Goal: Information Seeking & Learning: Learn about a topic

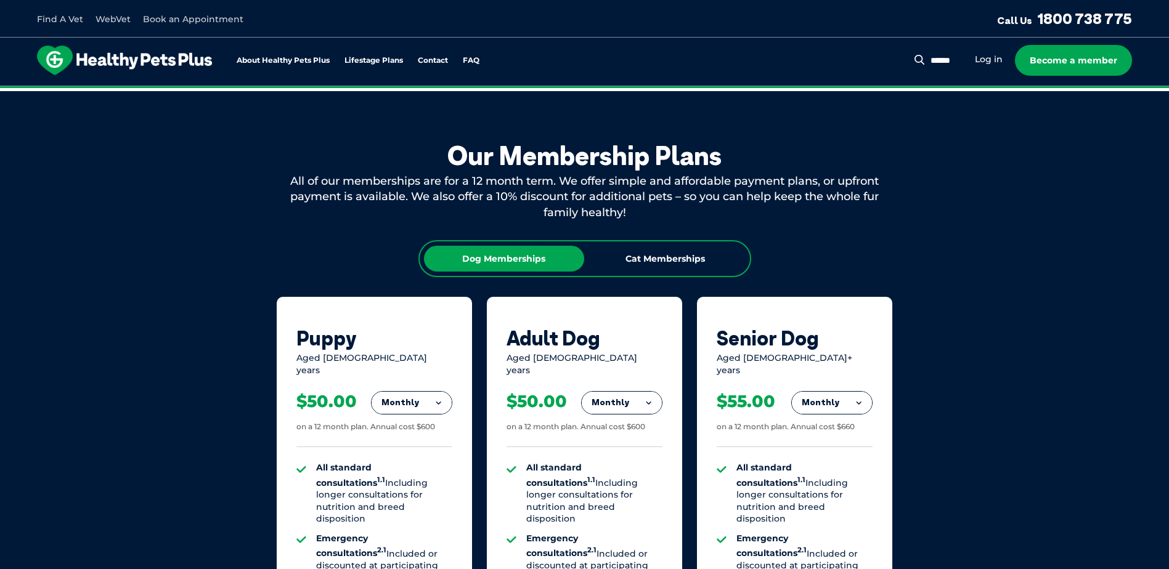
scroll to position [740, 0]
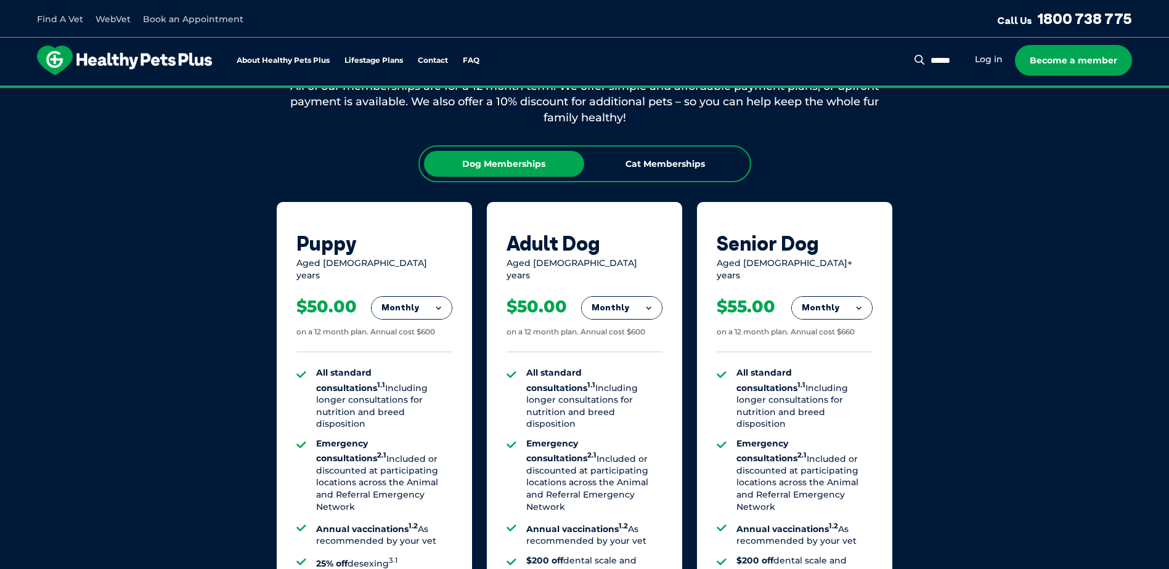
click at [651, 299] on button "Monthly" at bounding box center [622, 308] width 80 height 22
click at [629, 324] on li "Fortnightly" at bounding box center [622, 334] width 80 height 30
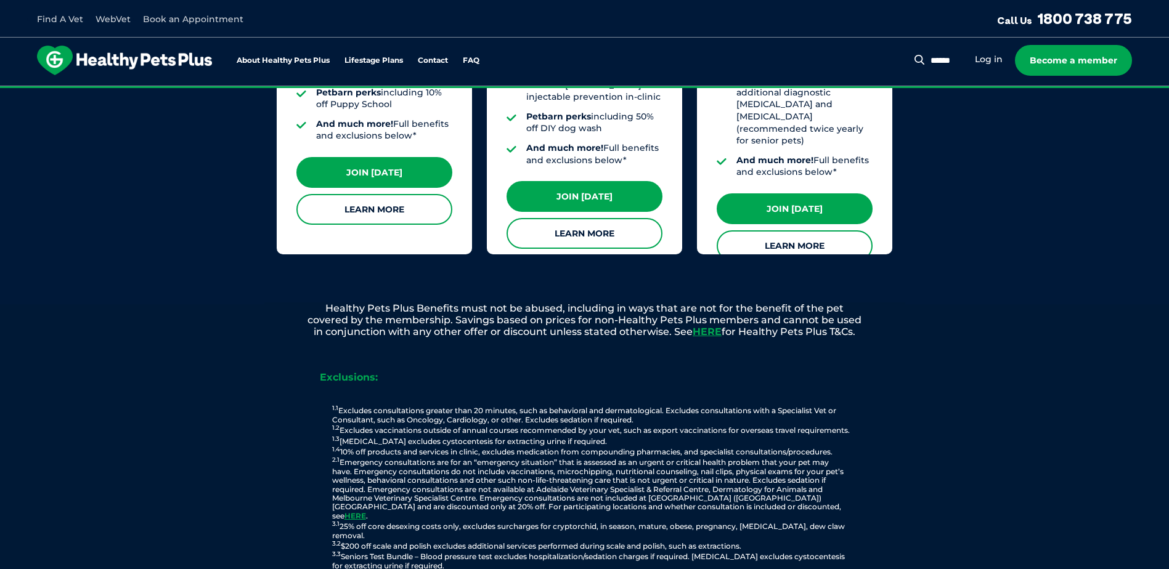
scroll to position [1294, 0]
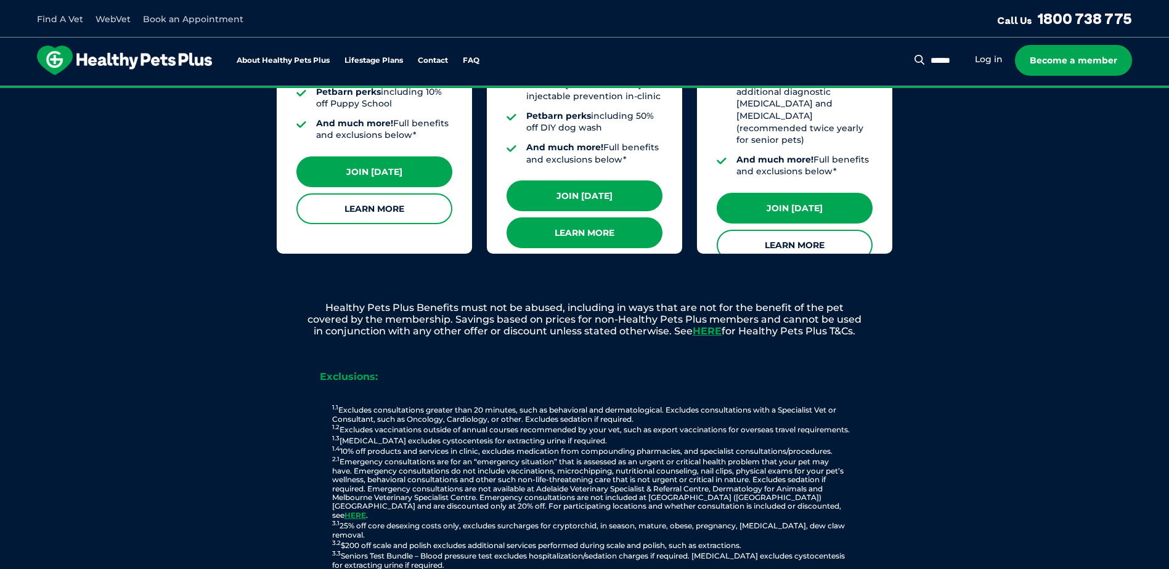
click at [561, 218] on link "Learn More" at bounding box center [585, 233] width 156 height 31
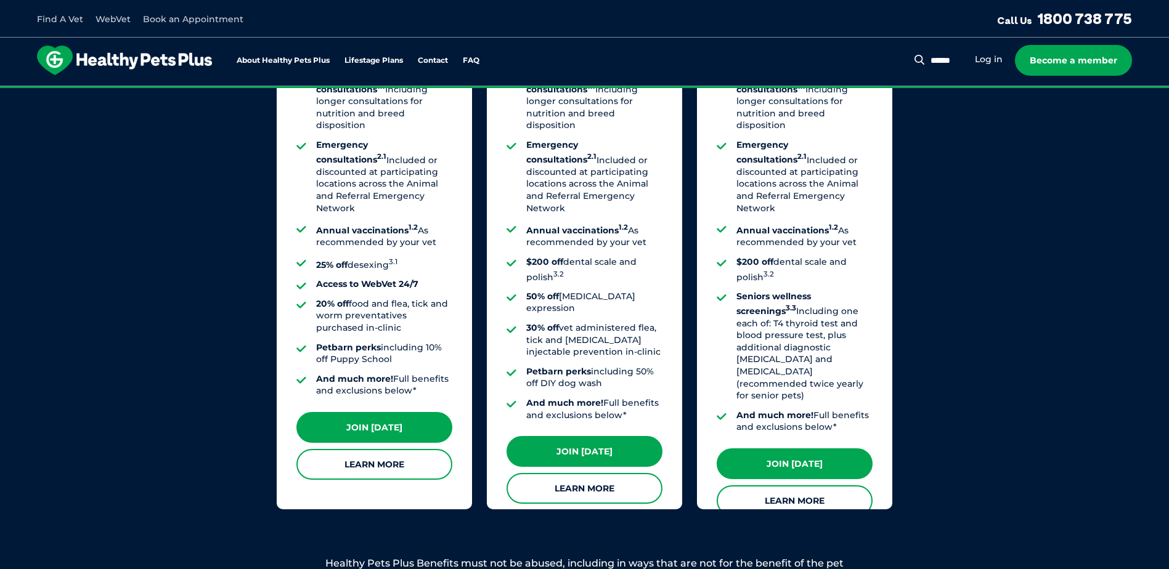
scroll to position [986, 0]
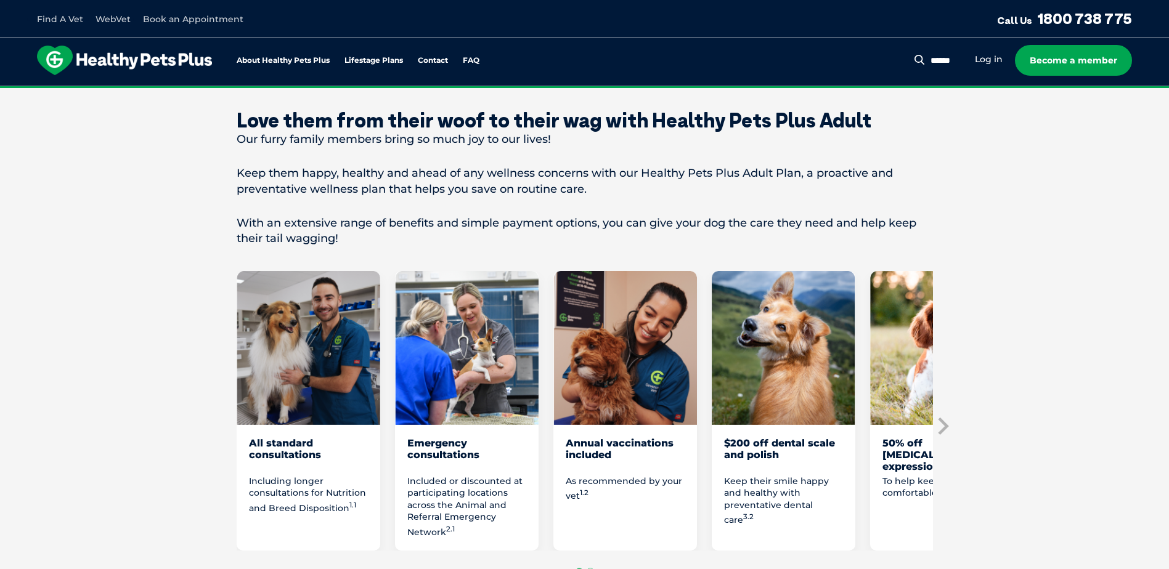
scroll to position [493, 0]
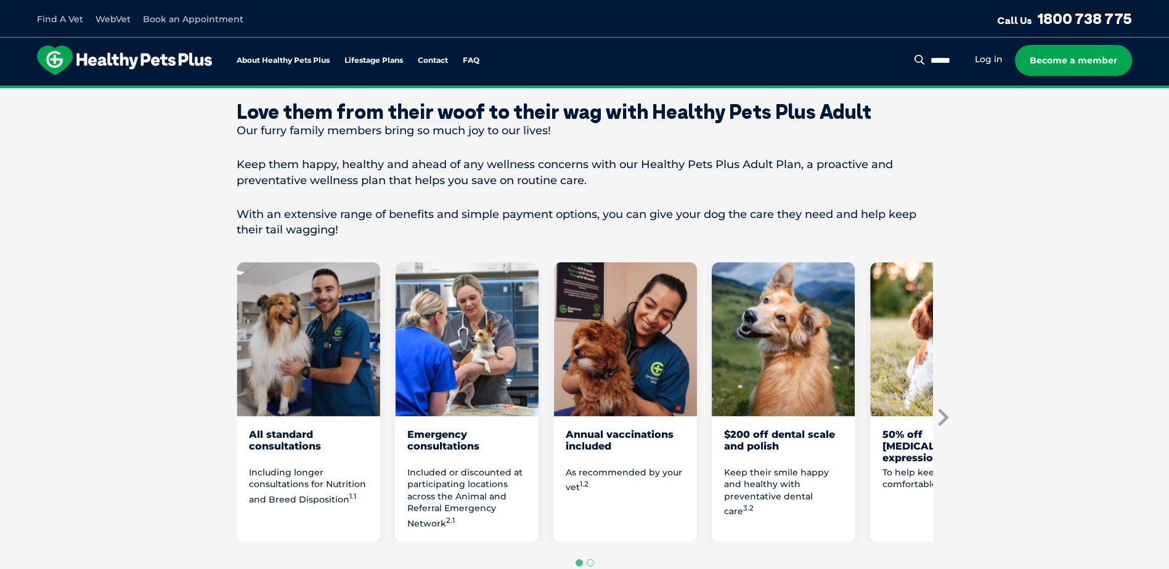
click at [940, 416] on icon "Next slide" at bounding box center [942, 418] width 18 height 18
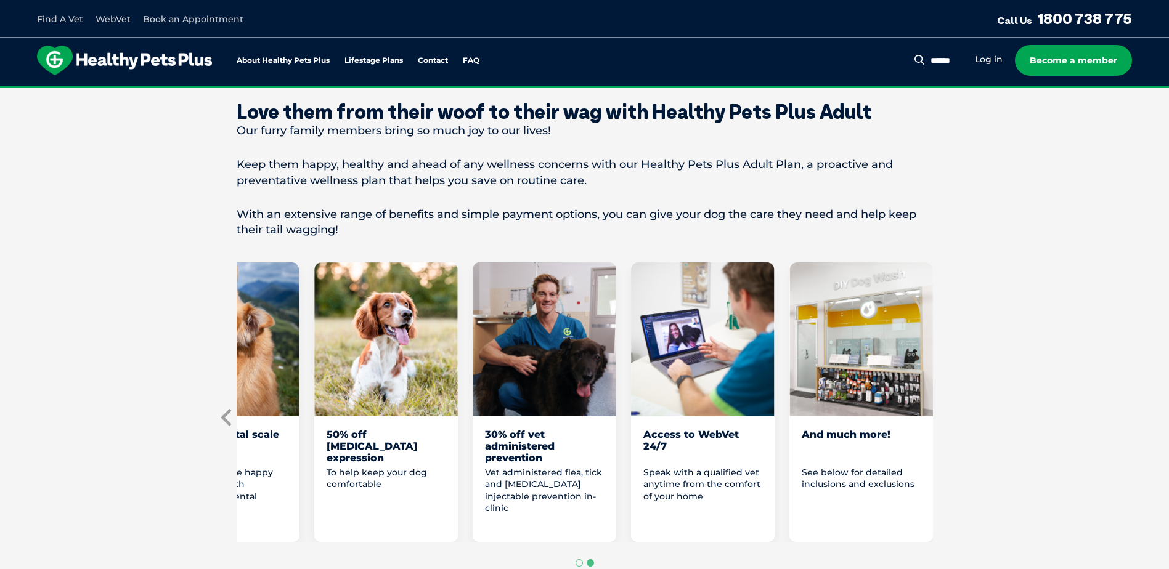
click at [228, 418] on icon "Previous slide" at bounding box center [227, 418] width 18 height 18
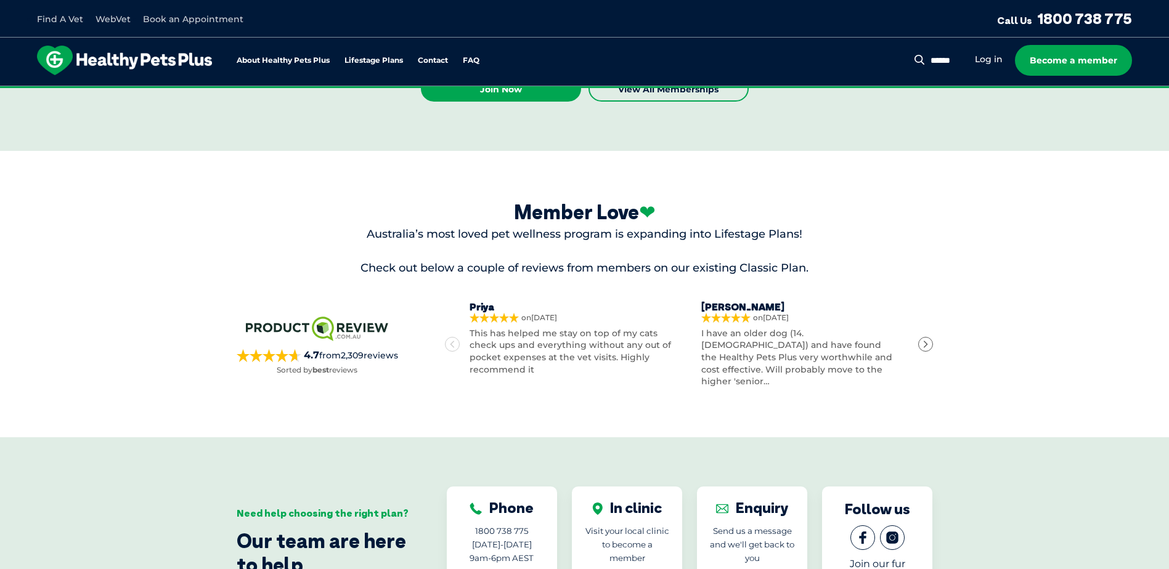
scroll to position [3513, 0]
